Goal: Transaction & Acquisition: Download file/media

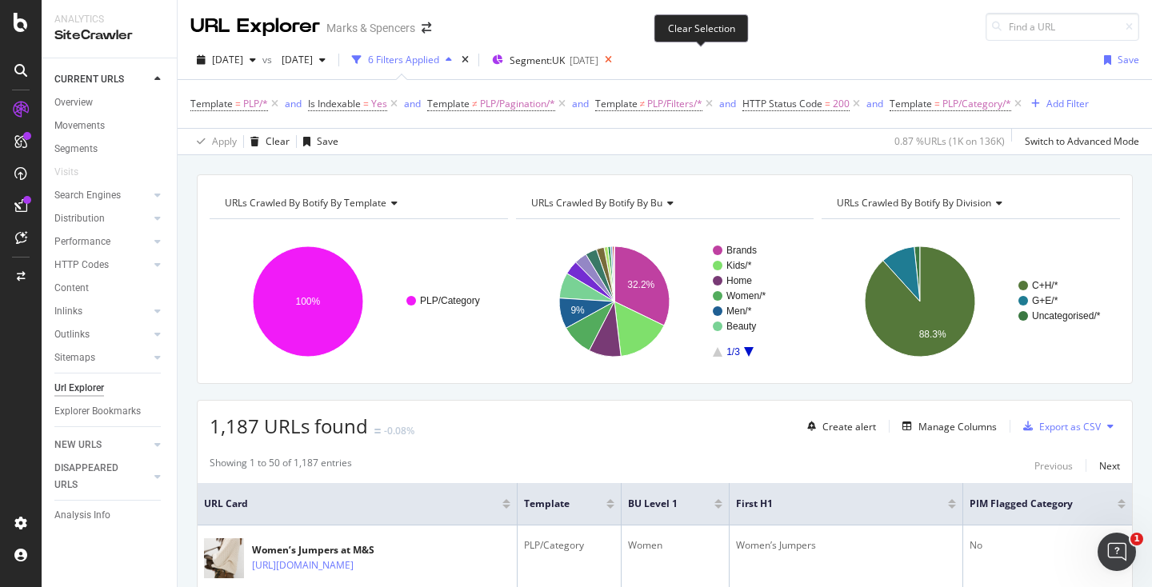
click at [618, 61] on icon at bounding box center [608, 60] width 20 height 22
click at [1022, 105] on icon at bounding box center [1018, 104] width 14 height 16
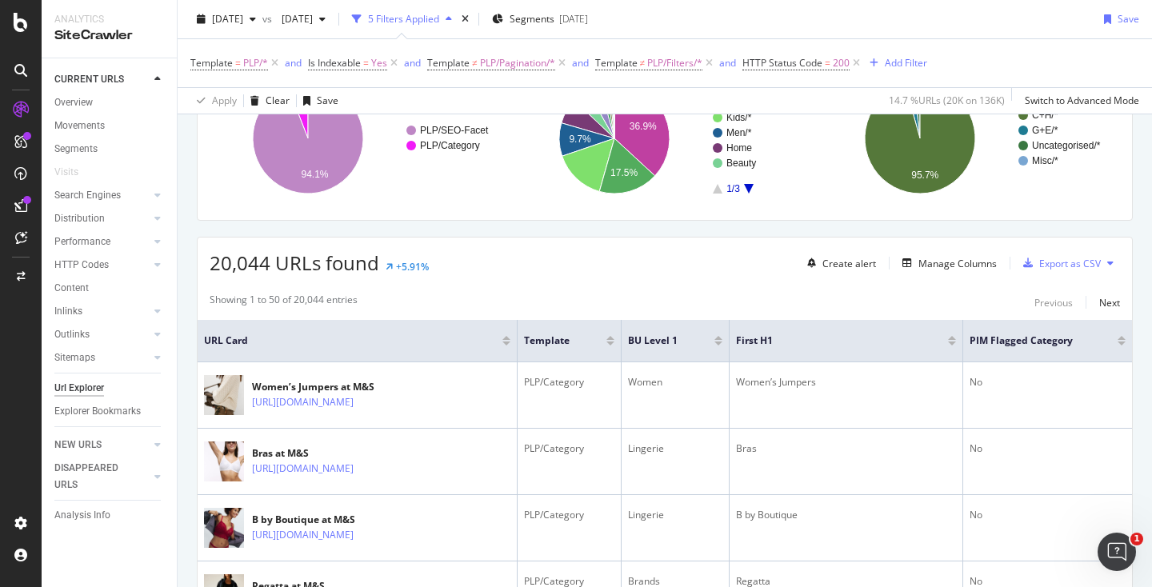
scroll to position [170, 0]
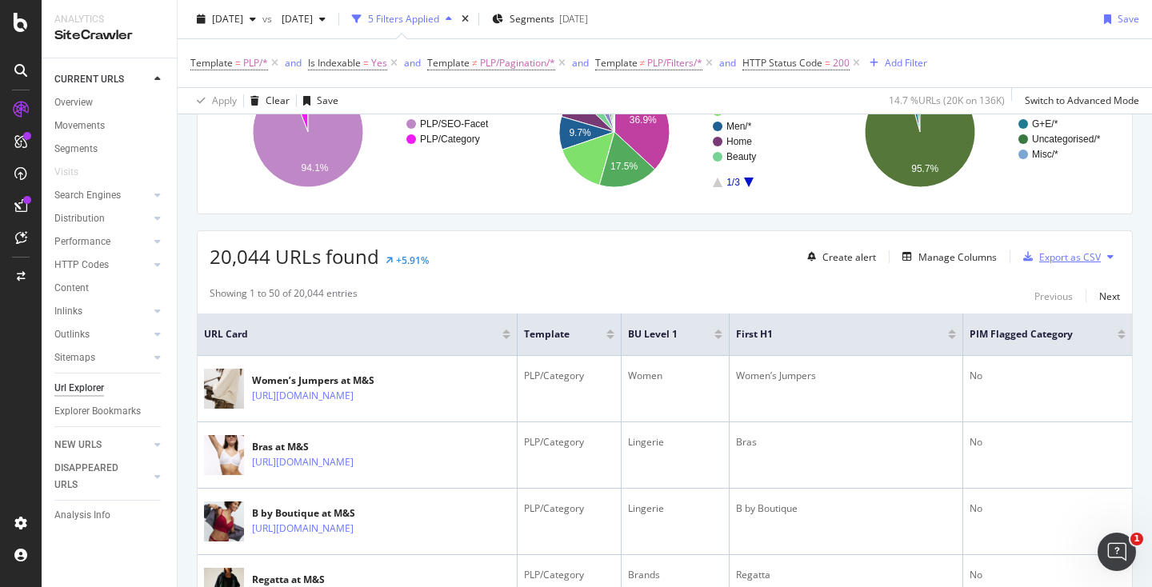
click at [1049, 257] on div "Export as CSV" at bounding box center [1070, 257] width 62 height 14
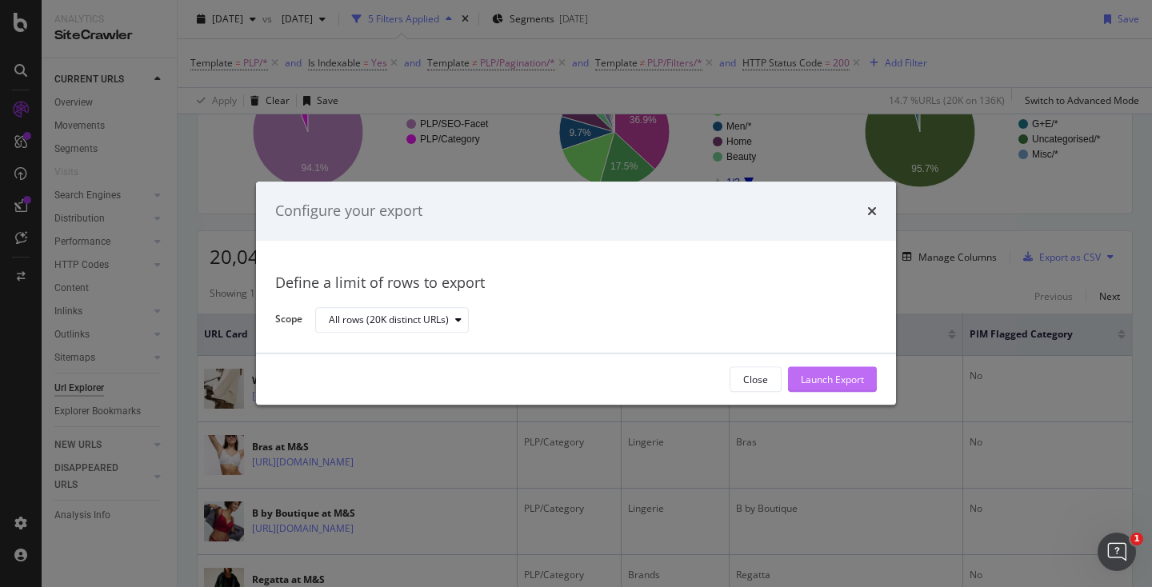
click at [845, 381] on div "Launch Export" at bounding box center [831, 380] width 63 height 14
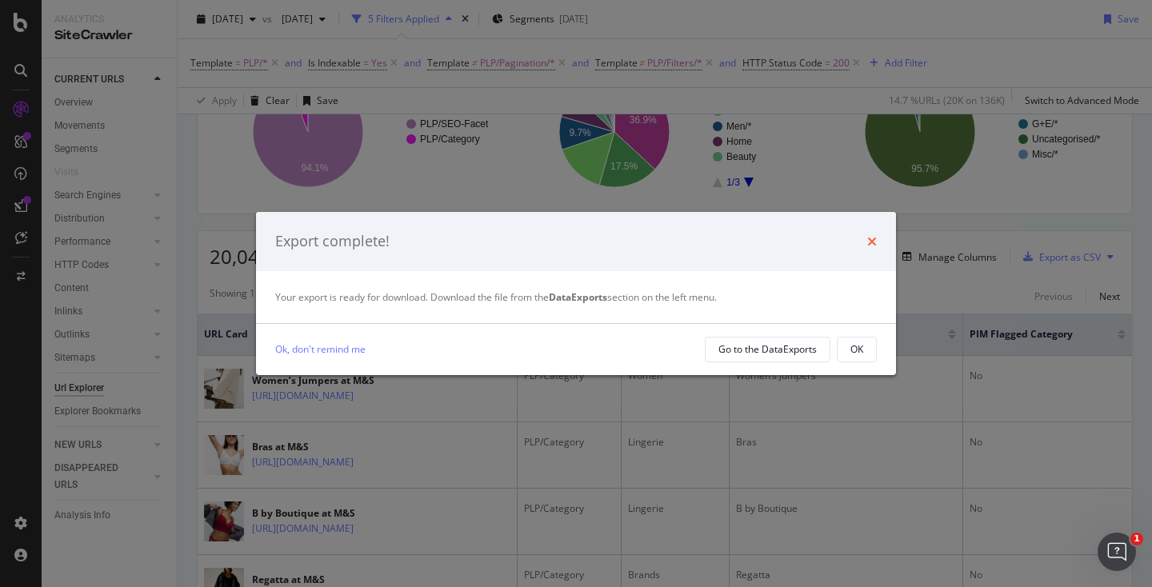
click at [870, 241] on icon "times" at bounding box center [872, 241] width 10 height 13
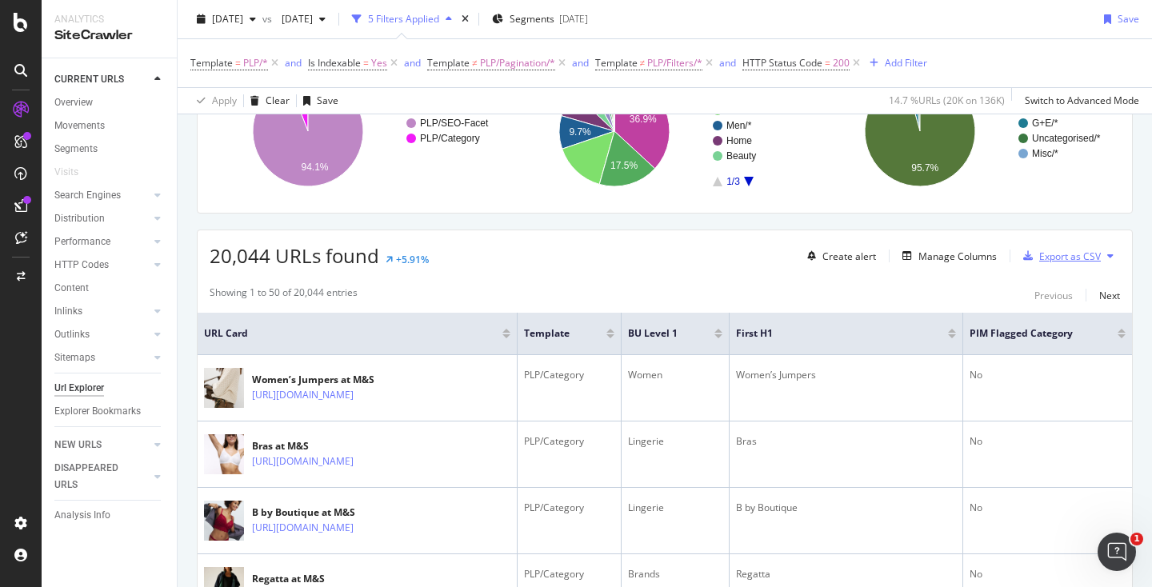
scroll to position [0, 0]
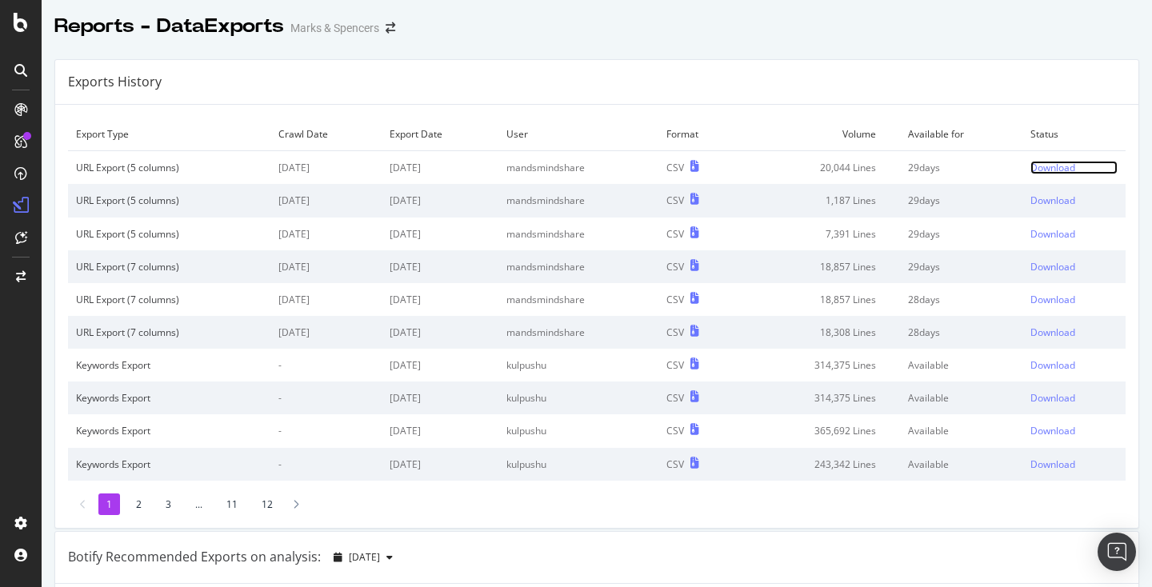
click at [1059, 162] on div "Download" at bounding box center [1052, 168] width 45 height 14
